Goal: Register for event/course

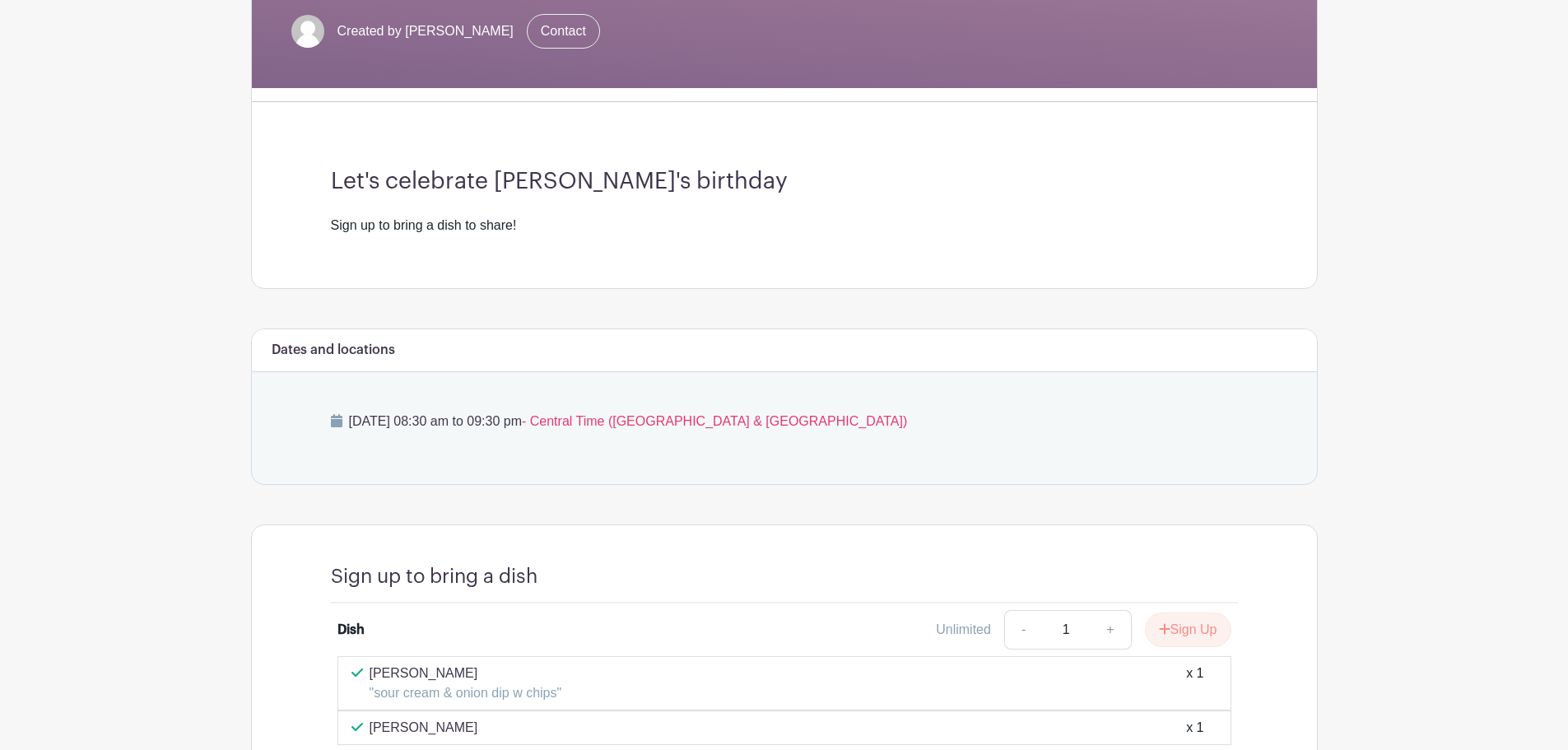
scroll to position [475, 0]
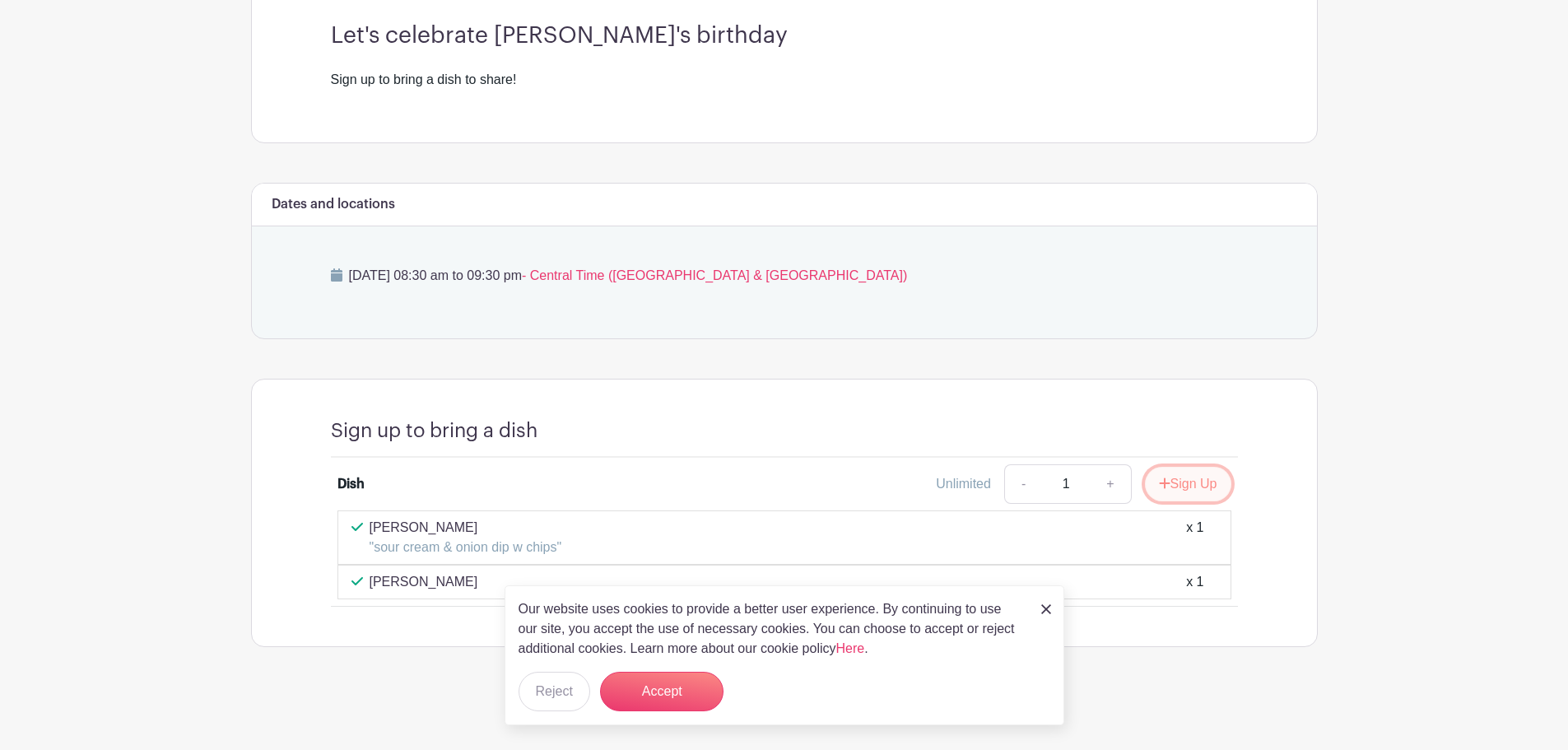
click at [1196, 480] on button "Sign Up" at bounding box center [1188, 485] width 87 height 35
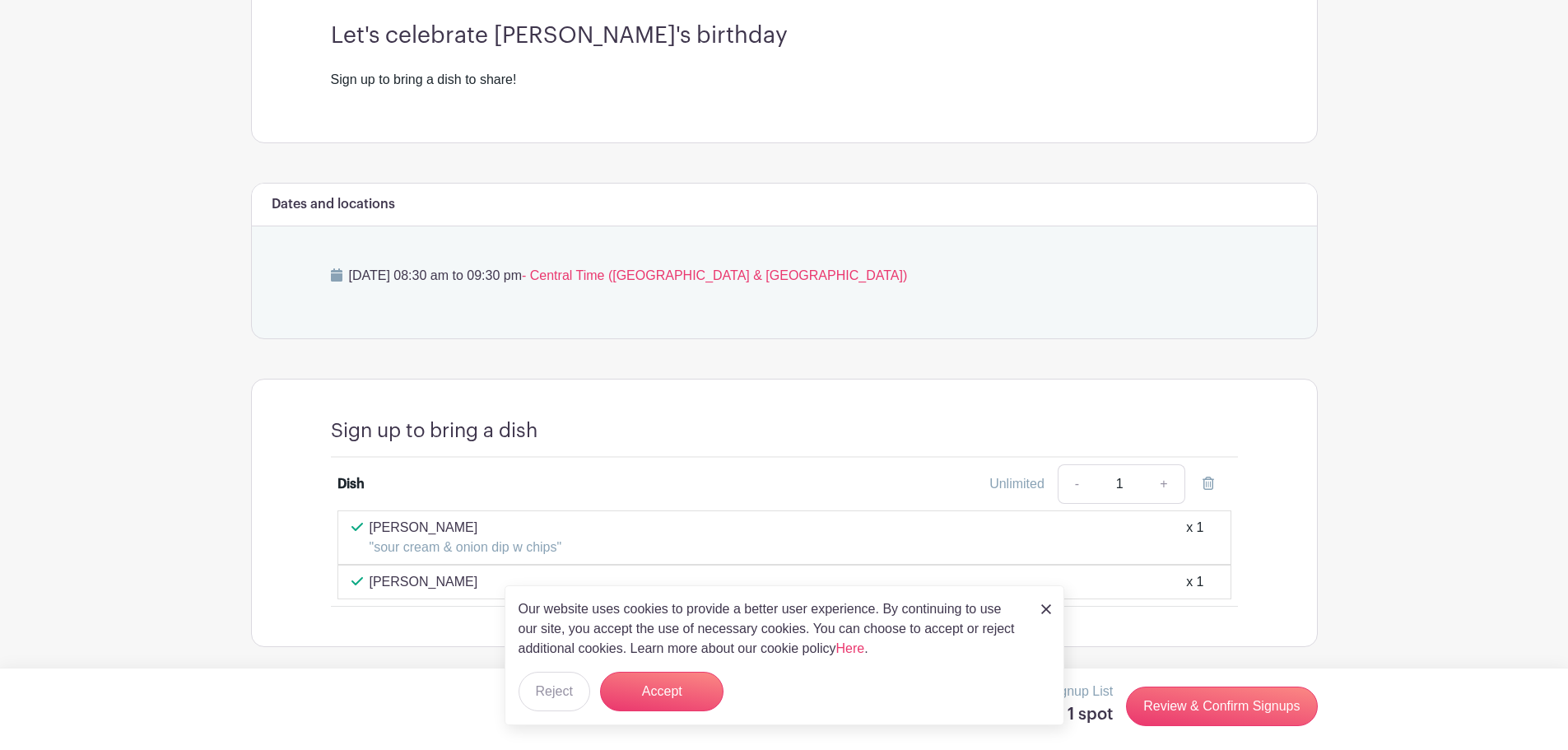
click at [1049, 608] on img at bounding box center [1046, 609] width 10 height 10
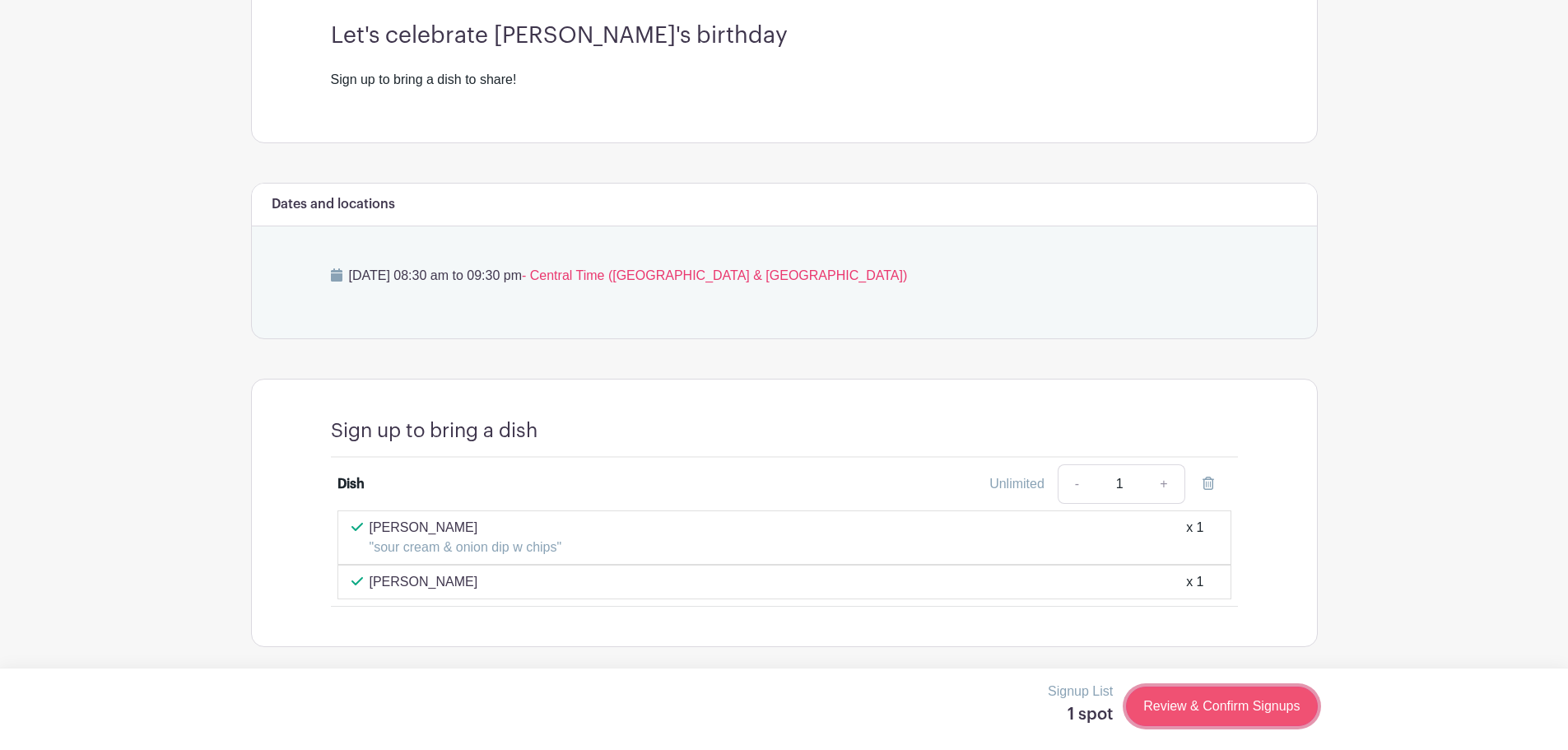
click at [1242, 707] on link "Review & Confirm Signups" at bounding box center [1221, 706] width 191 height 40
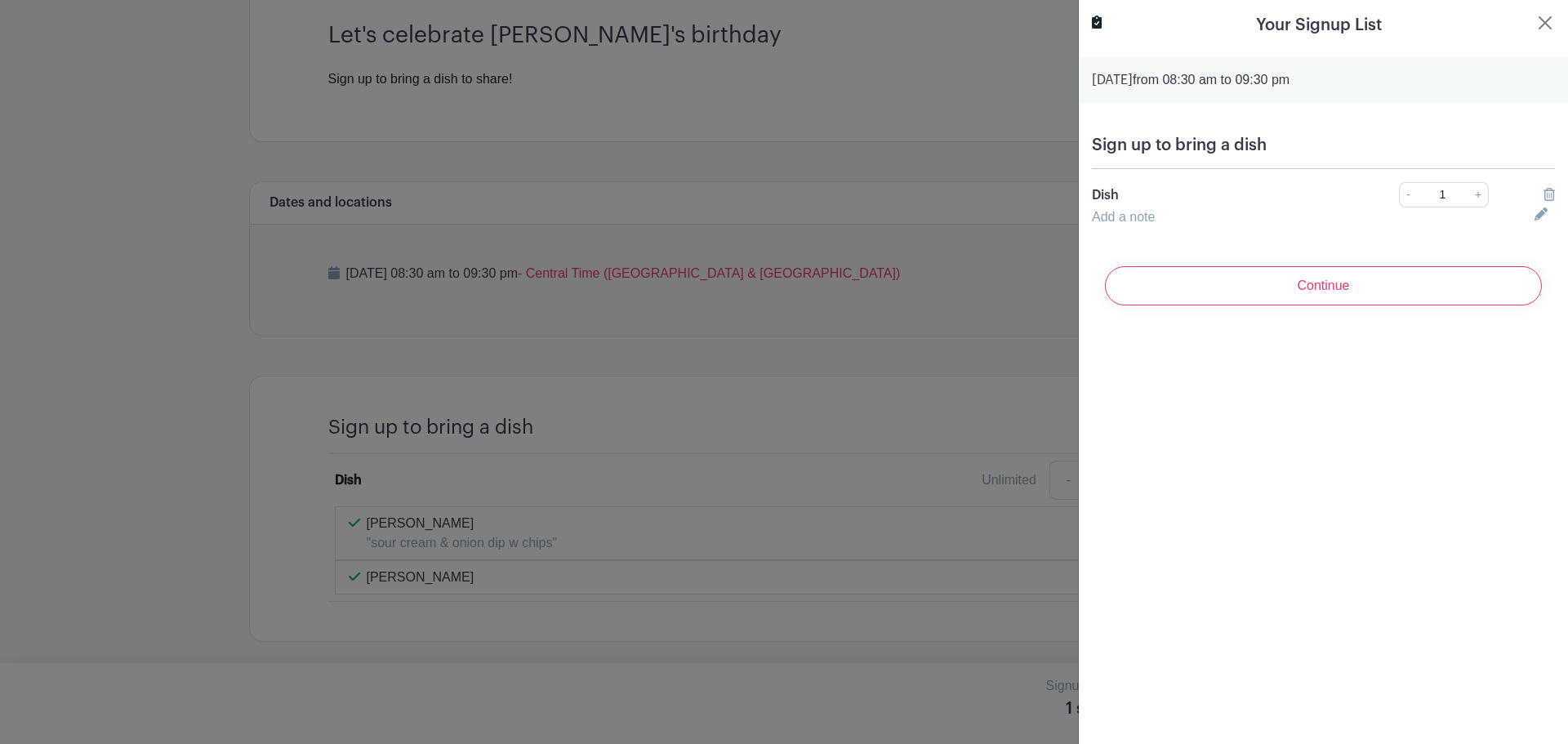
click at [1156, 220] on div "Add a note" at bounding box center [1303, 217] width 443 height 20
click at [1134, 187] on p "Dish" at bounding box center [1223, 195] width 262 height 20
click at [1214, 139] on h5 "Sign up to bring a dish" at bounding box center [1323, 145] width 463 height 20
click at [1311, 138] on h5 "Sign up to bring a dish" at bounding box center [1323, 145] width 463 height 20
click at [1534, 211] on icon at bounding box center [1541, 214] width 13 height 13
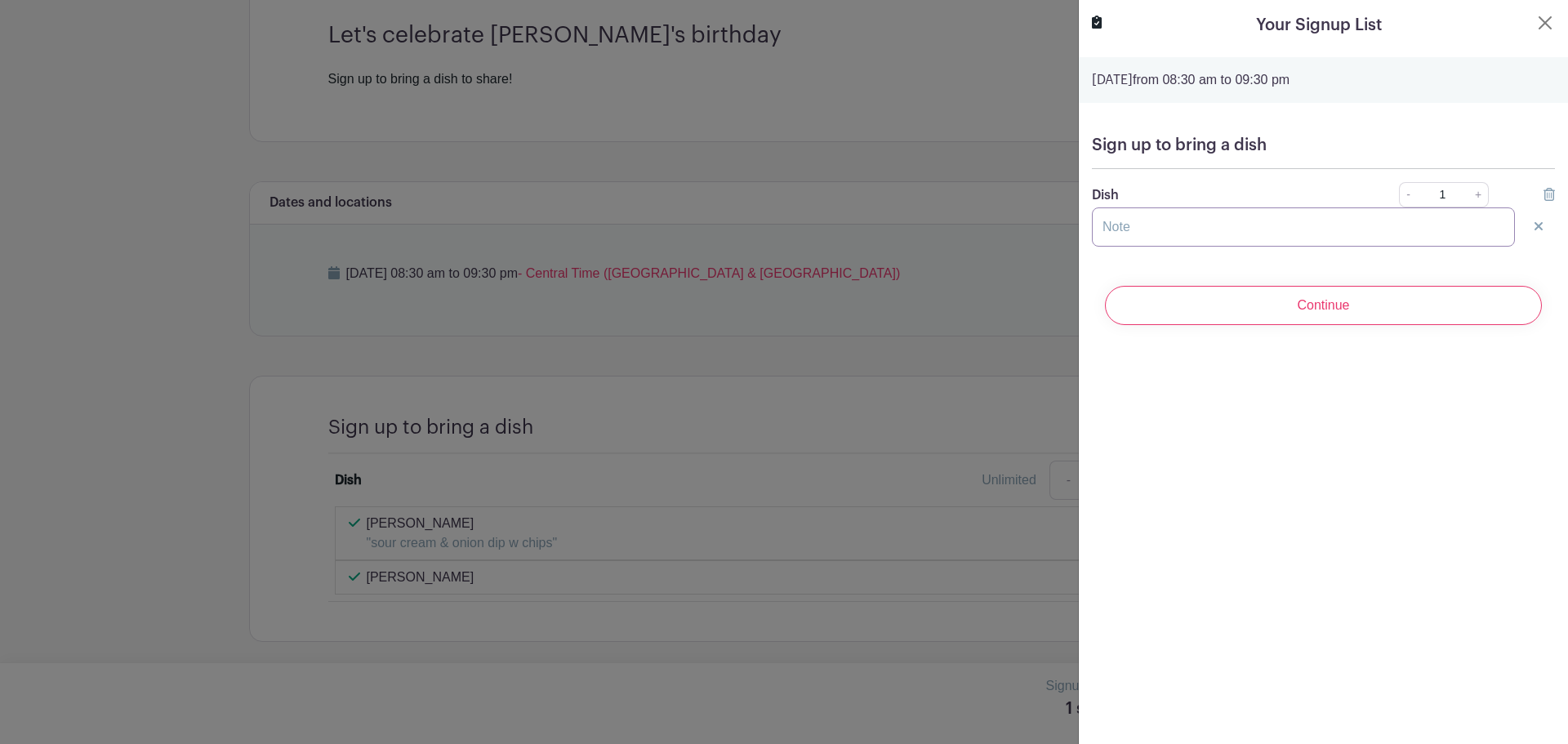
click at [1187, 228] on input "text" at bounding box center [1303, 227] width 423 height 39
type input "Veggie Pizza"
click at [1245, 310] on input "Continue" at bounding box center [1323, 306] width 437 height 39
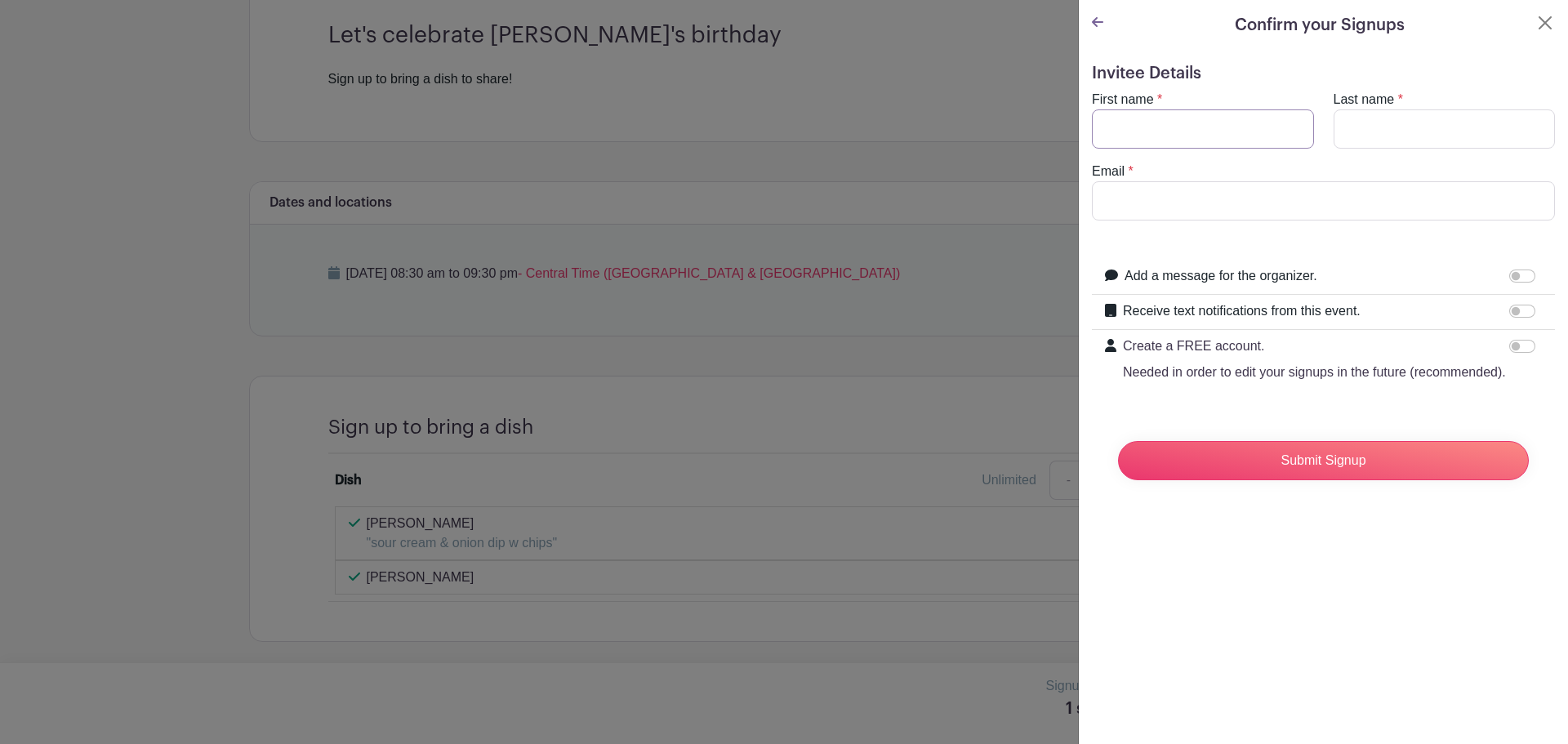
click at [1112, 124] on input "First name" at bounding box center [1202, 129] width 222 height 39
type input "[PERSON_NAME]"
click at [1364, 130] on input "Last name" at bounding box center [1444, 129] width 222 height 39
type input "[PERSON_NAME]"
click at [1180, 196] on input "Email" at bounding box center [1323, 201] width 463 height 39
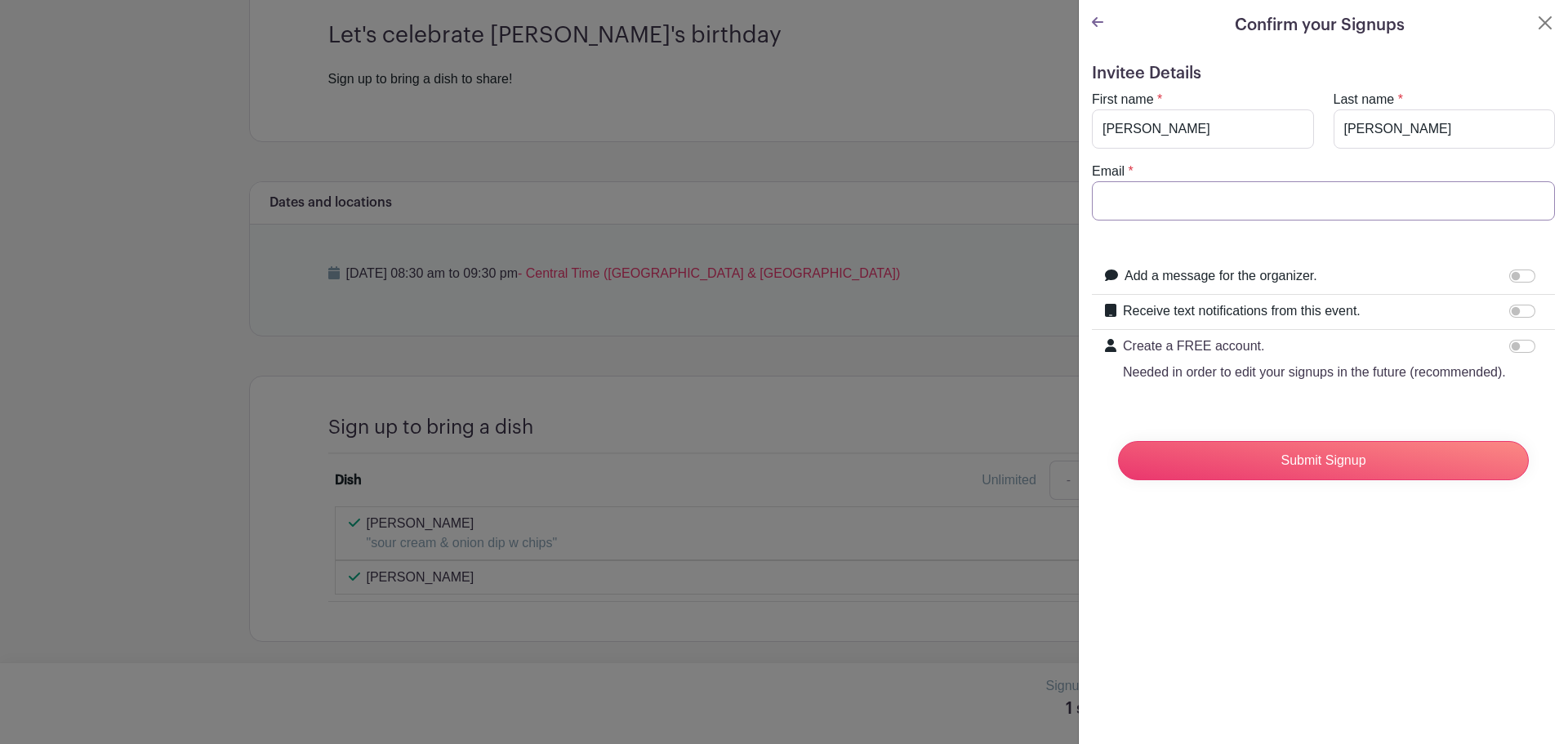
type input "[EMAIL_ADDRESS][DOMAIN_NAME]"
click at [1257, 479] on input "Submit Signup" at bounding box center [1323, 461] width 411 height 39
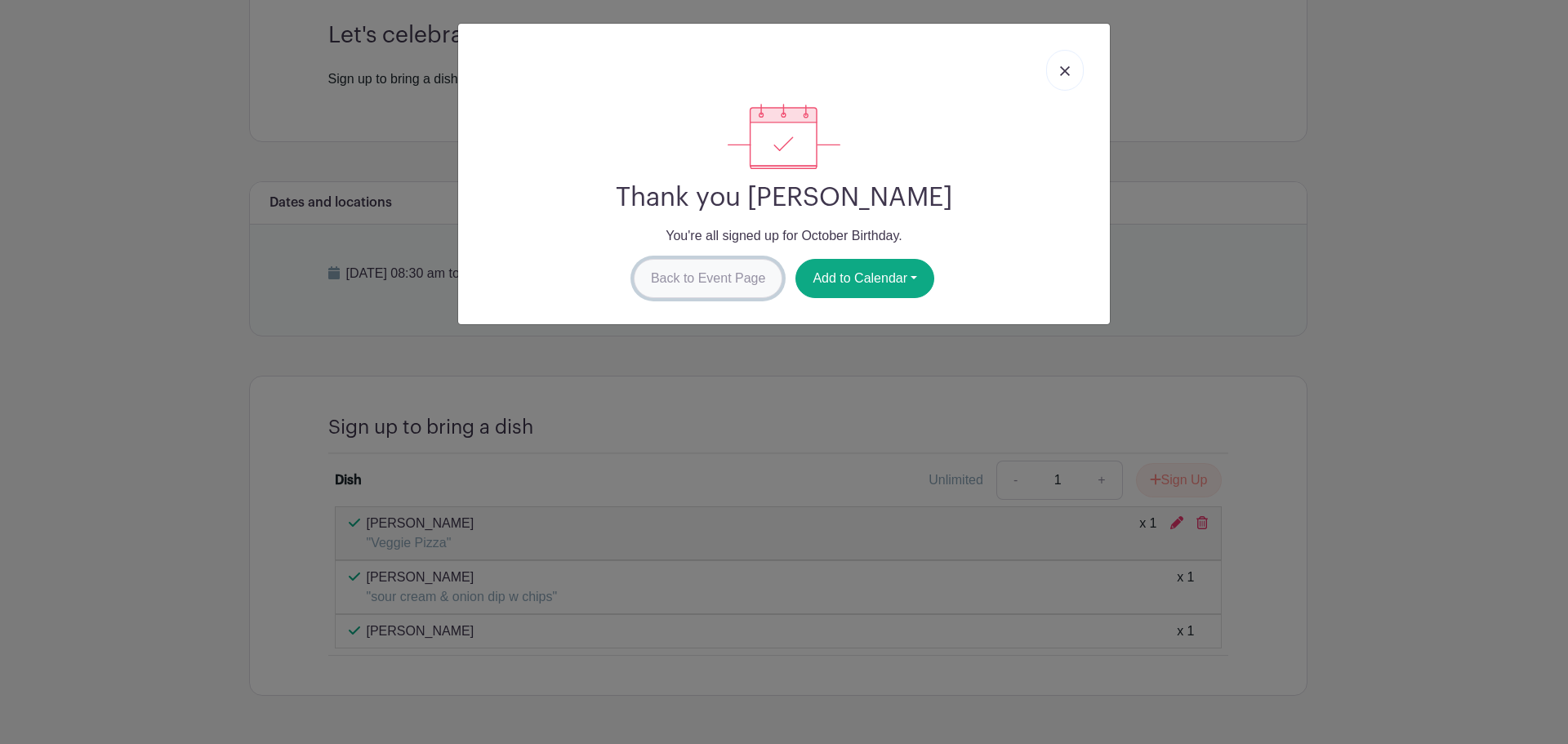
click at [709, 280] on link "Back to Event Page" at bounding box center [709, 279] width 149 height 39
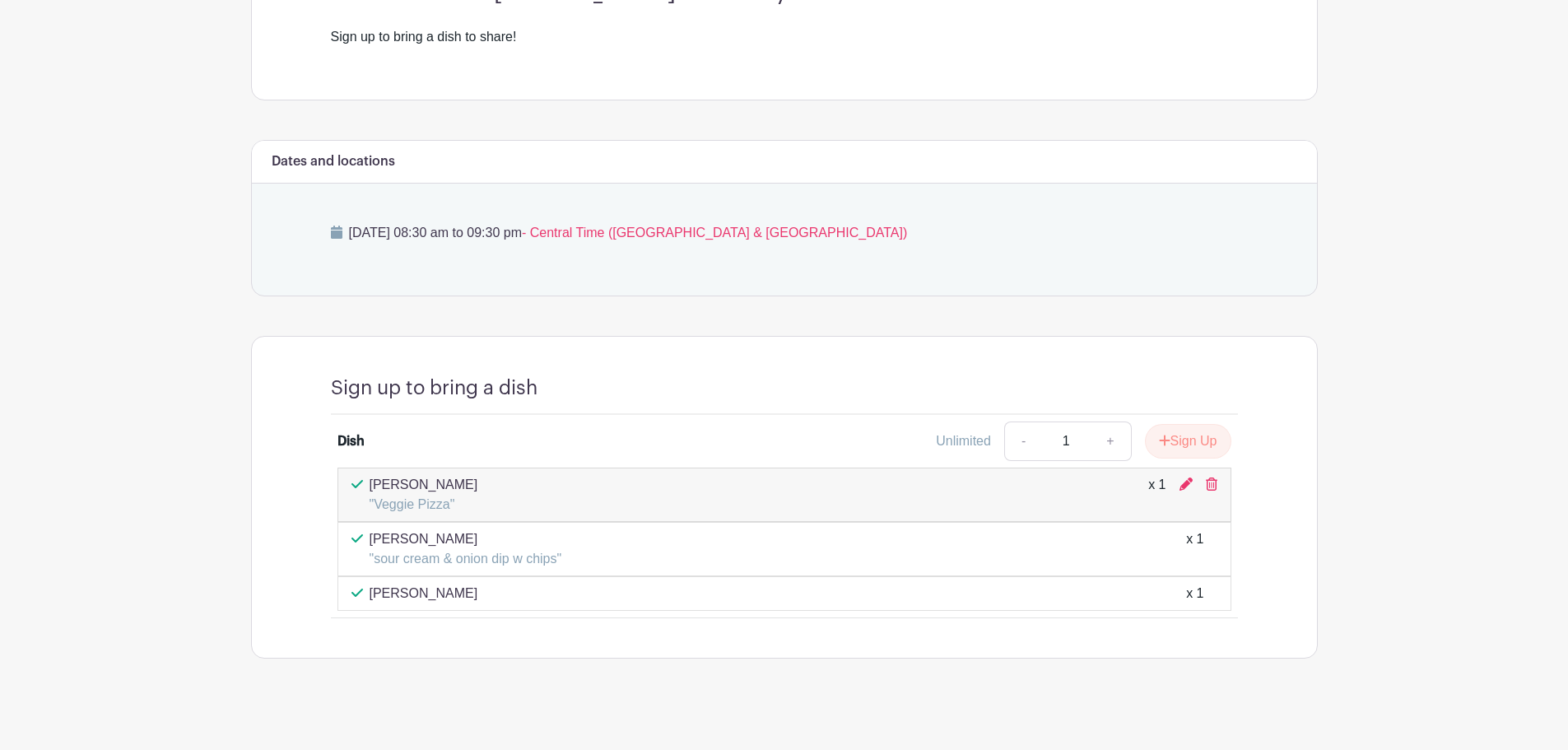
scroll to position [529, 0]
